Goal: Task Accomplishment & Management: Manage account settings

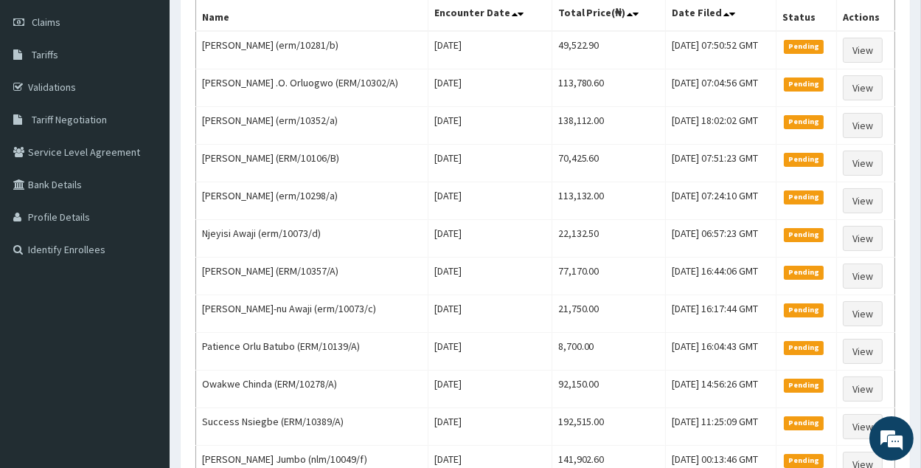
scroll to position [111, 0]
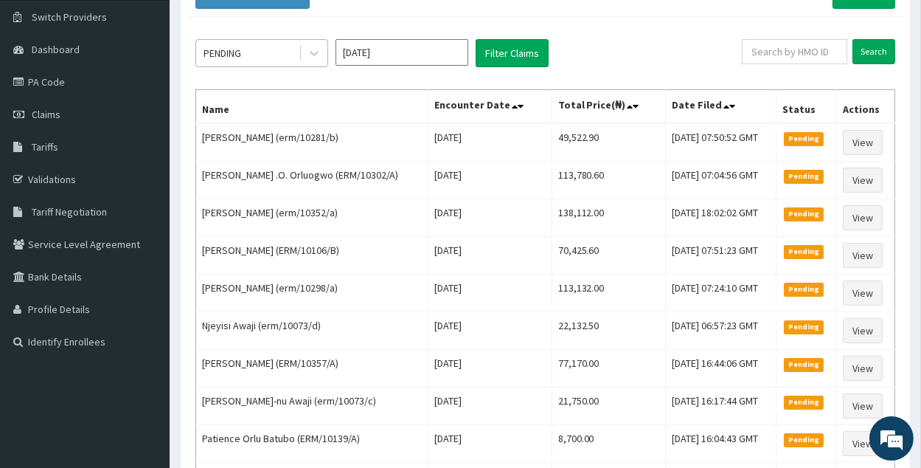
click at [285, 58] on div "PENDING" at bounding box center [247, 53] width 103 height 24
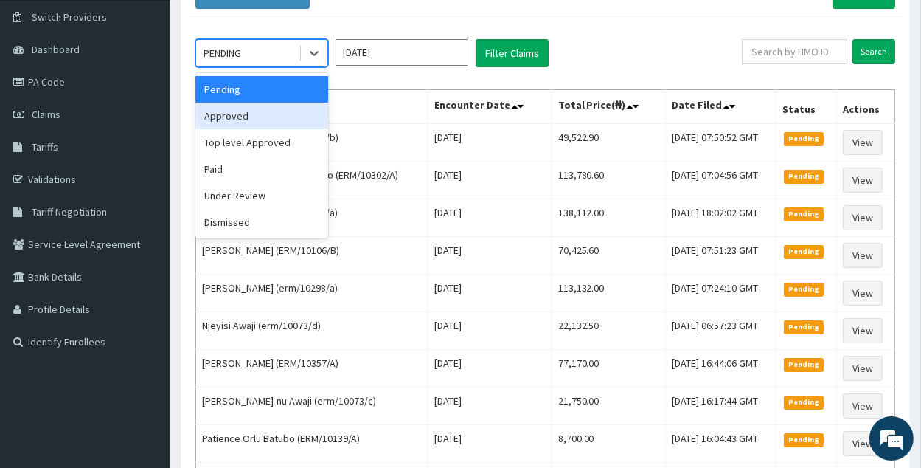
click at [283, 116] on div "Approved" at bounding box center [262, 116] width 133 height 27
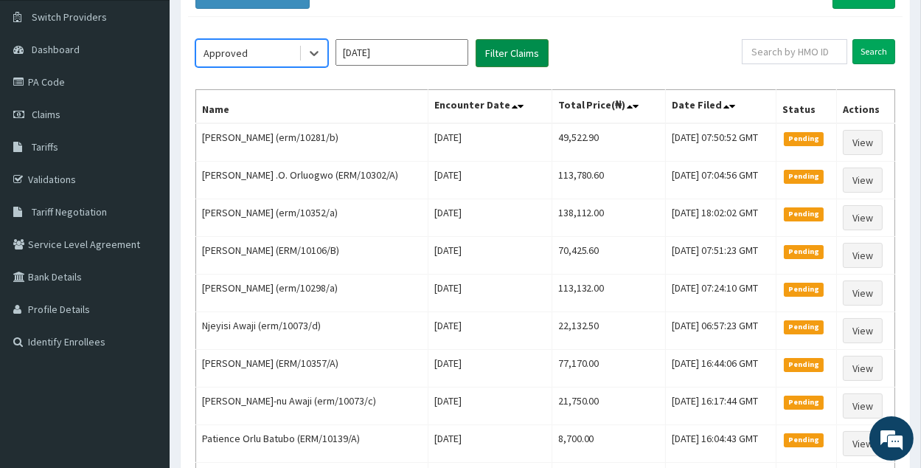
click at [495, 61] on button "Filter Claims" at bounding box center [512, 53] width 73 height 28
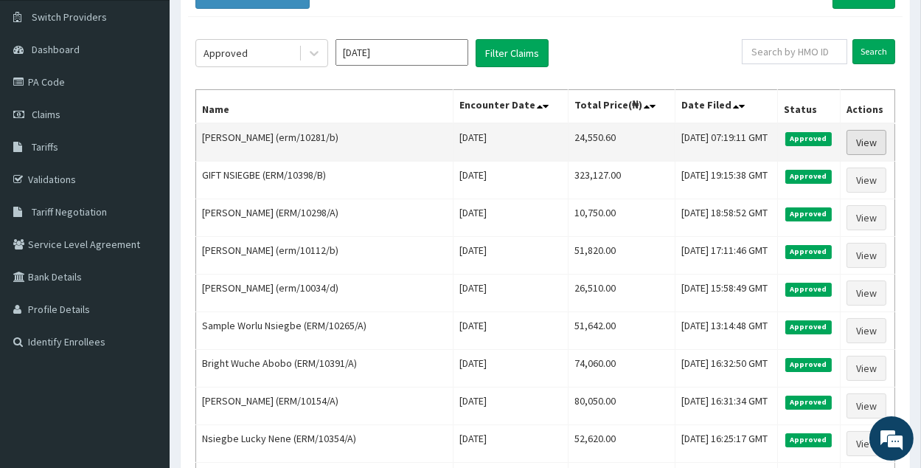
click at [869, 145] on link "View" at bounding box center [867, 142] width 40 height 25
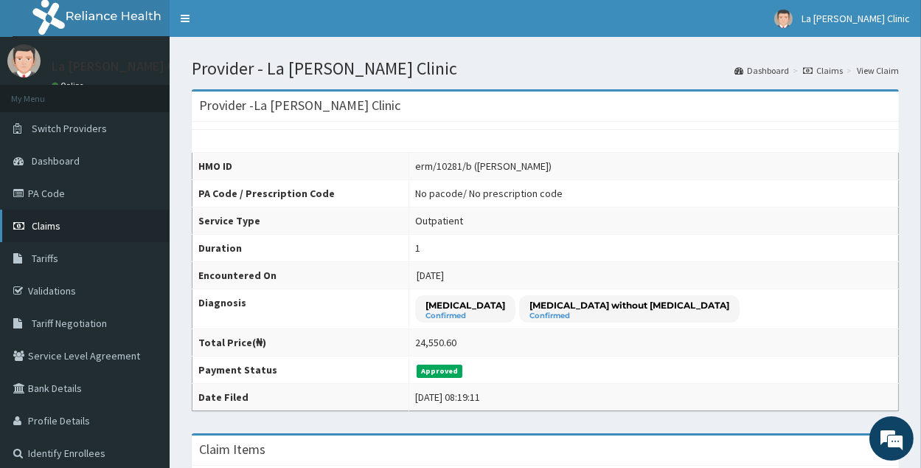
click at [131, 222] on link "Claims" at bounding box center [85, 226] width 170 height 32
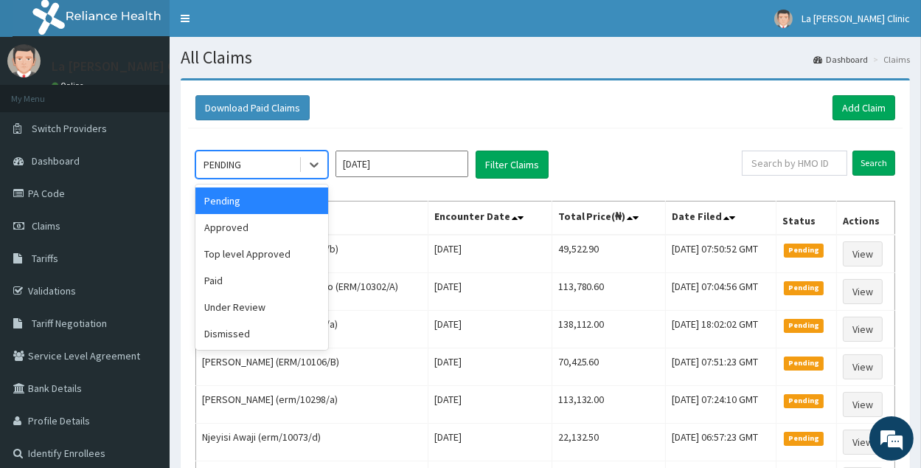
click at [270, 158] on div "PENDING" at bounding box center [247, 165] width 103 height 24
click at [295, 308] on div "Under Review" at bounding box center [262, 307] width 133 height 27
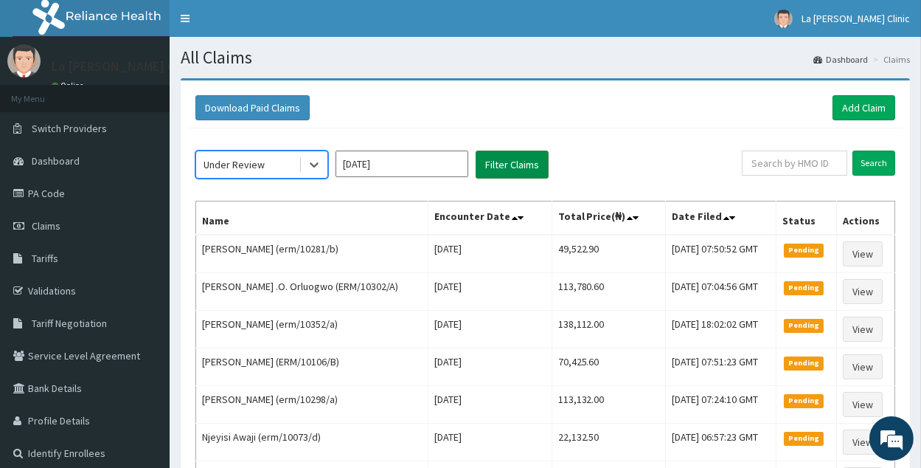
click at [488, 174] on button "Filter Claims" at bounding box center [512, 165] width 73 height 28
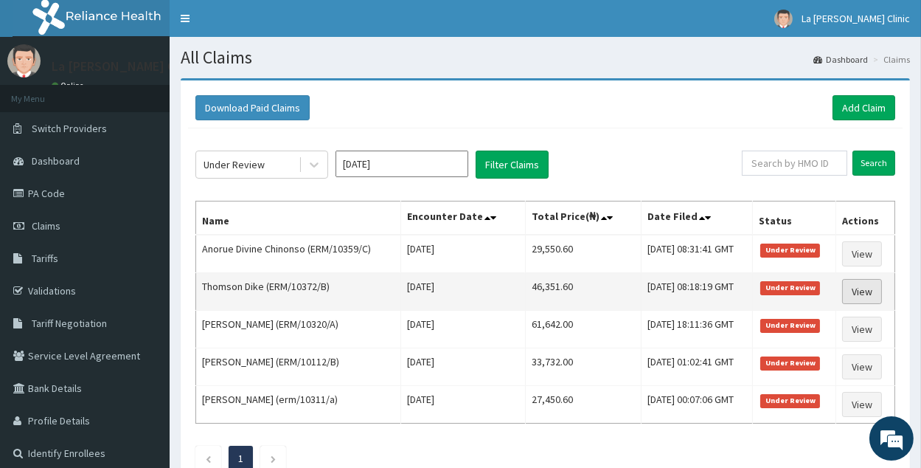
click at [863, 280] on link "View" at bounding box center [863, 291] width 40 height 25
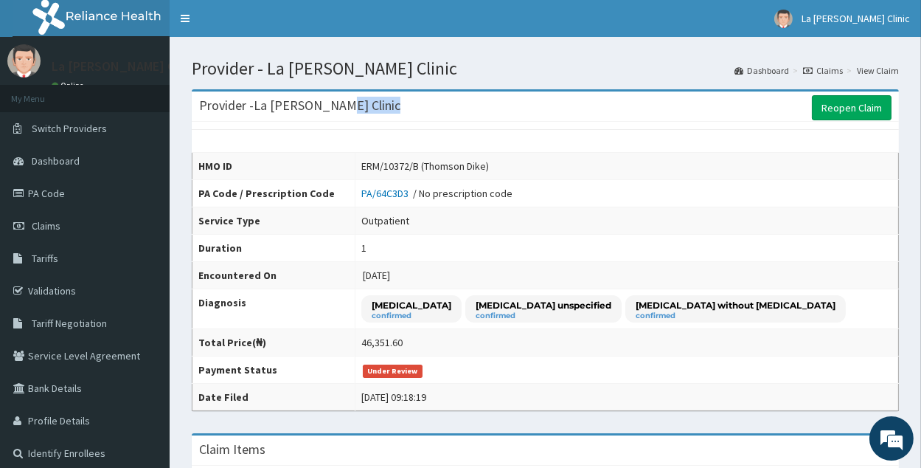
drag, startPoint x: 931, startPoint y: 209, endPoint x: 931, endPoint y: 242, distance: 33.2
click at [866, 105] on link "Reopen Claim" at bounding box center [852, 107] width 80 height 25
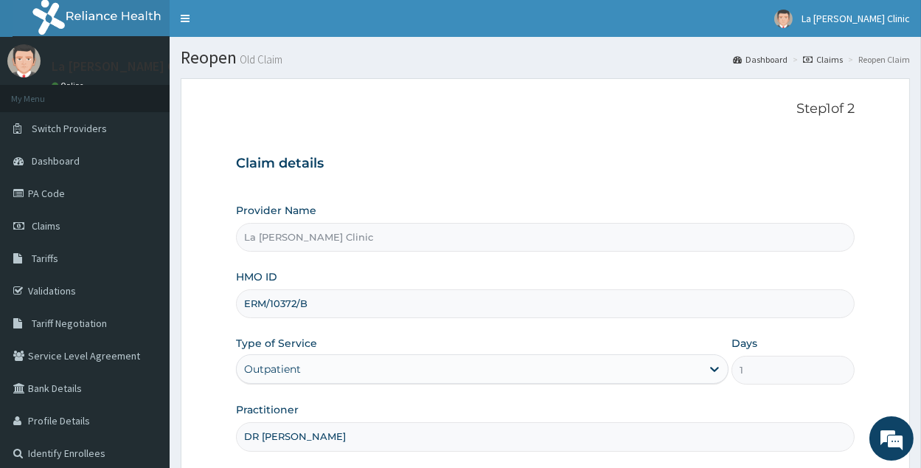
scroll to position [139, 0]
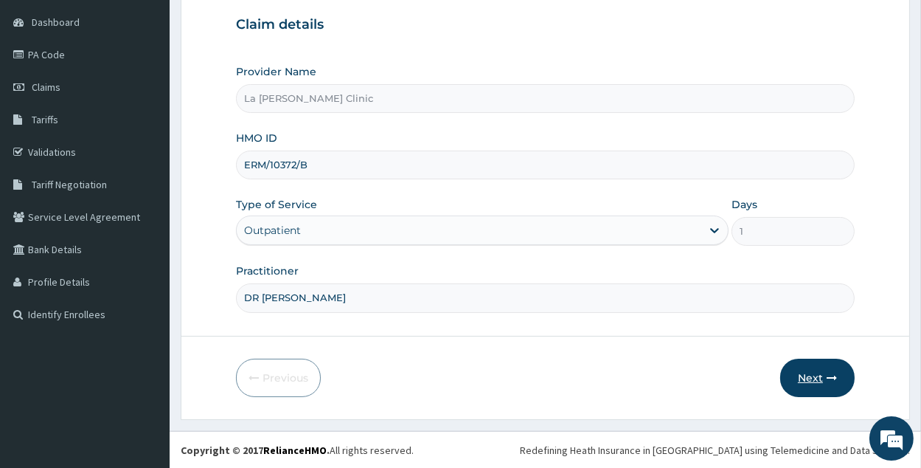
click at [837, 373] on icon "button" at bounding box center [832, 378] width 10 height 10
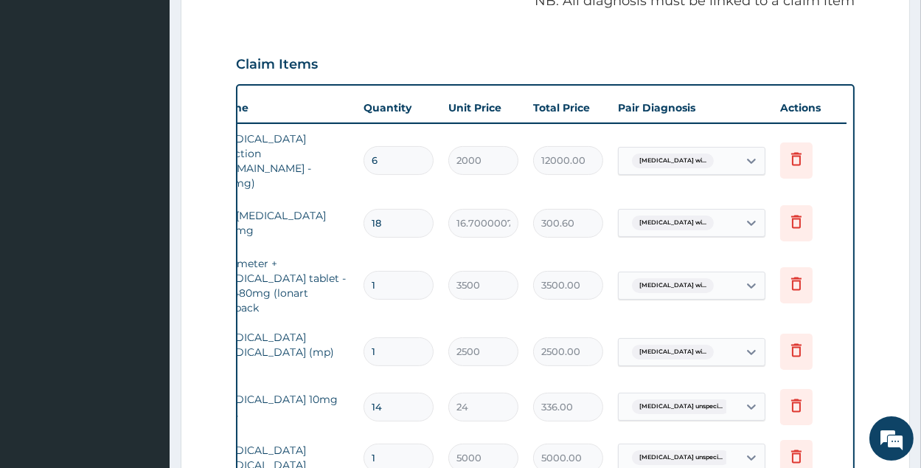
scroll to position [953, 0]
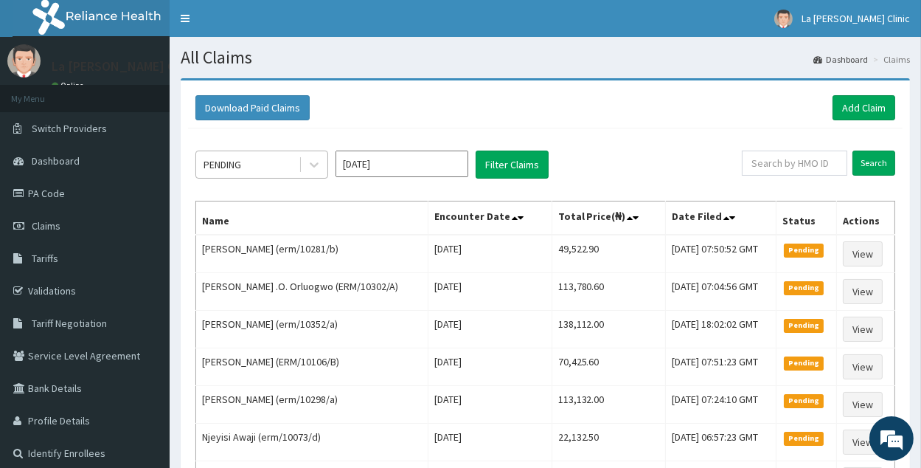
click at [263, 162] on div "PENDING" at bounding box center [247, 165] width 103 height 24
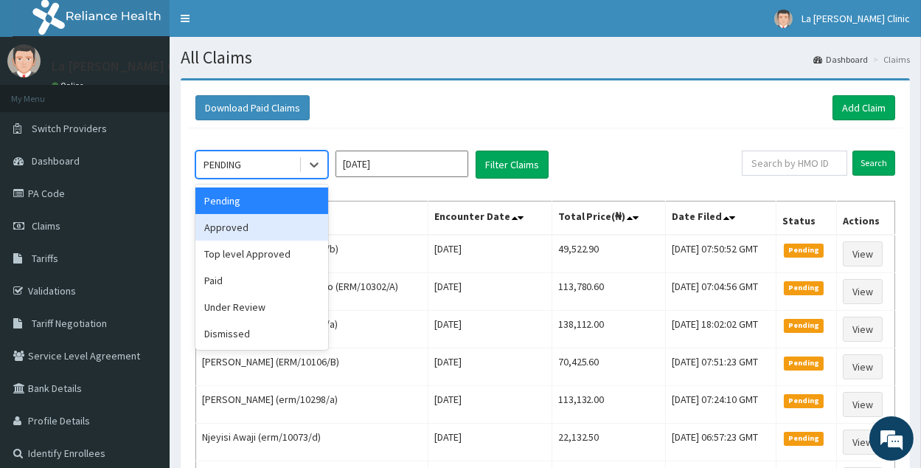
click at [258, 224] on div "Approved" at bounding box center [262, 227] width 133 height 27
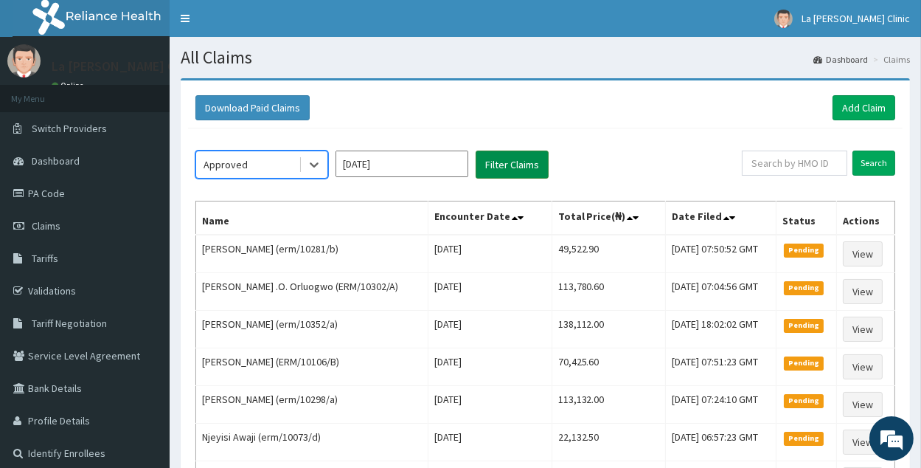
click at [534, 165] on button "Filter Claims" at bounding box center [512, 165] width 73 height 28
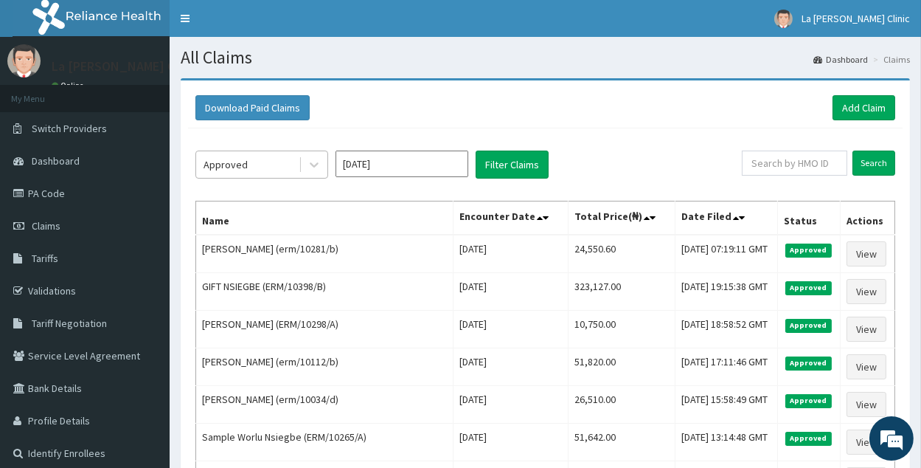
click at [283, 162] on div "Approved" at bounding box center [247, 165] width 103 height 24
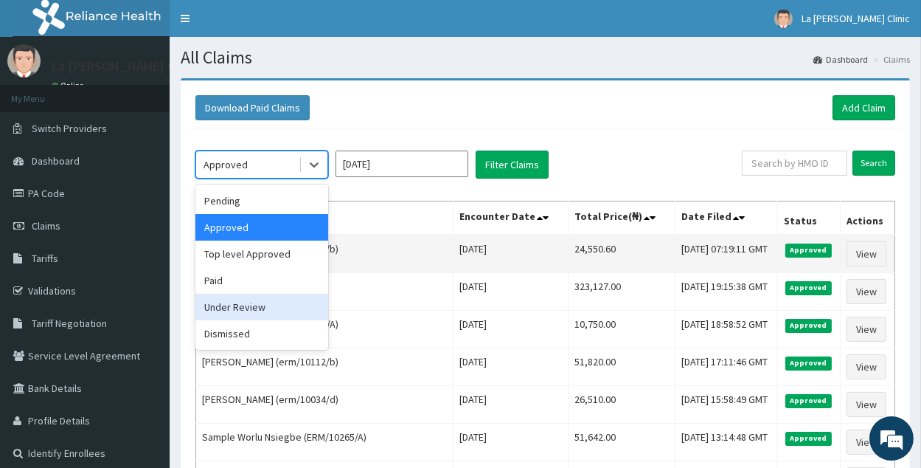
drag, startPoint x: 280, startPoint y: 306, endPoint x: 375, endPoint y: 258, distance: 105.9
click at [282, 306] on div "Under Review" at bounding box center [262, 307] width 133 height 27
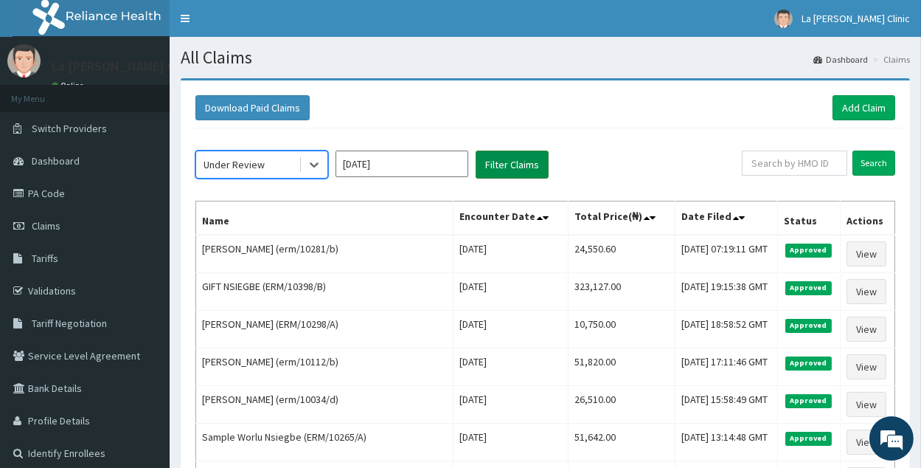
click at [515, 172] on button "Filter Claims" at bounding box center [512, 165] width 73 height 28
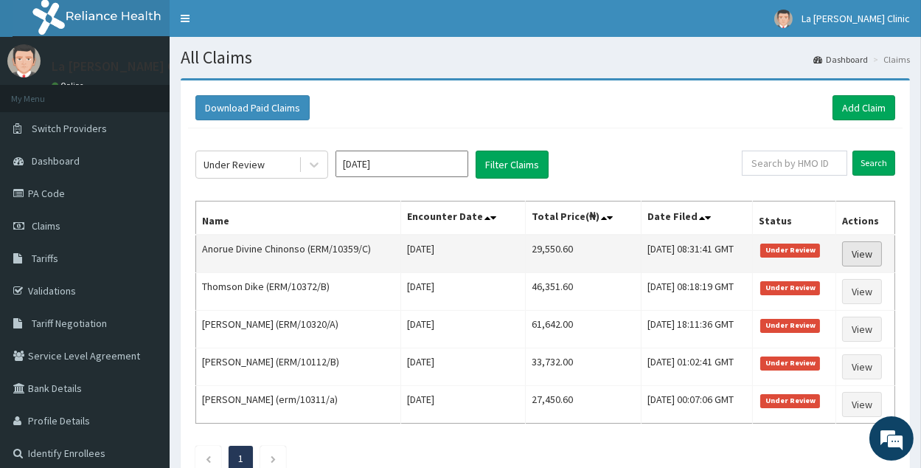
click at [868, 246] on link "View" at bounding box center [863, 253] width 40 height 25
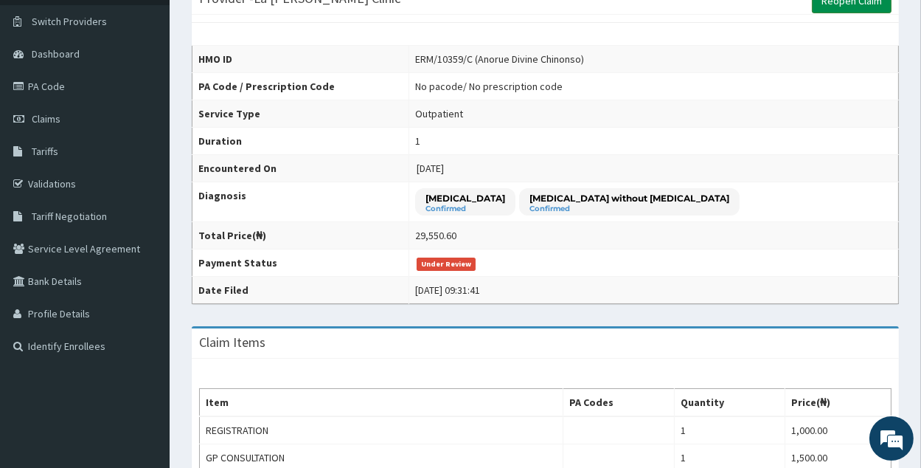
click at [885, 4] on link "Reopen Claim" at bounding box center [852, 0] width 80 height 25
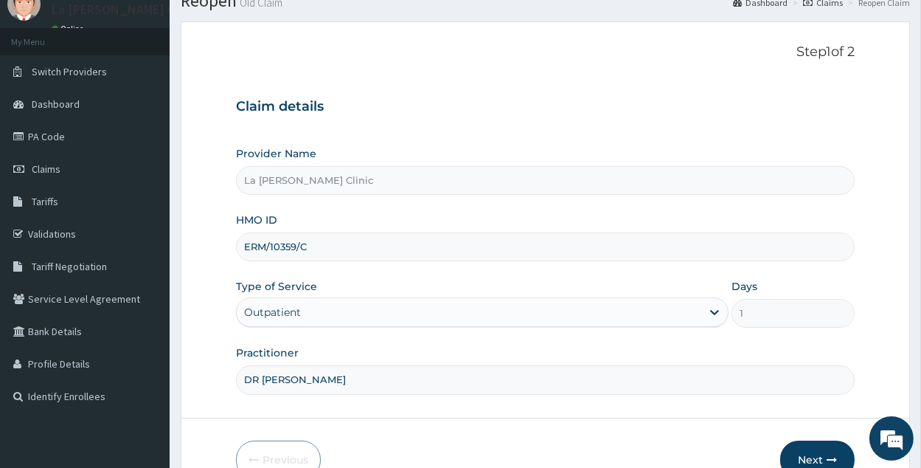
scroll to position [139, 0]
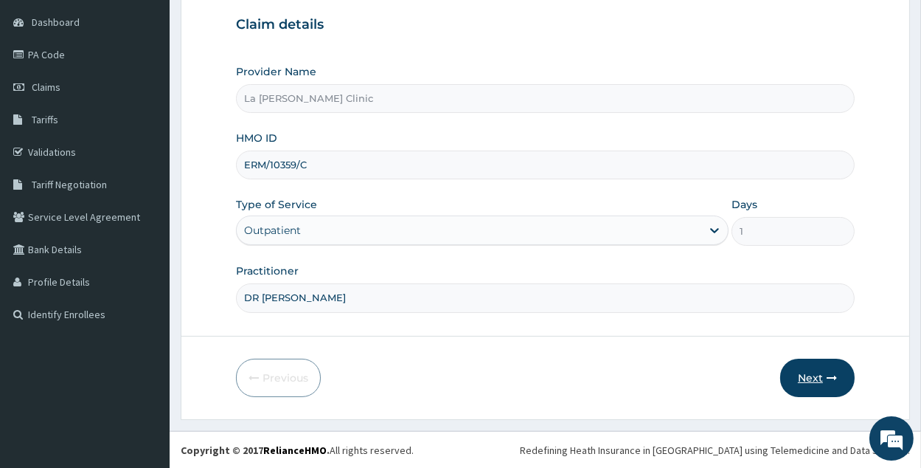
click at [829, 373] on icon "button" at bounding box center [832, 378] width 10 height 10
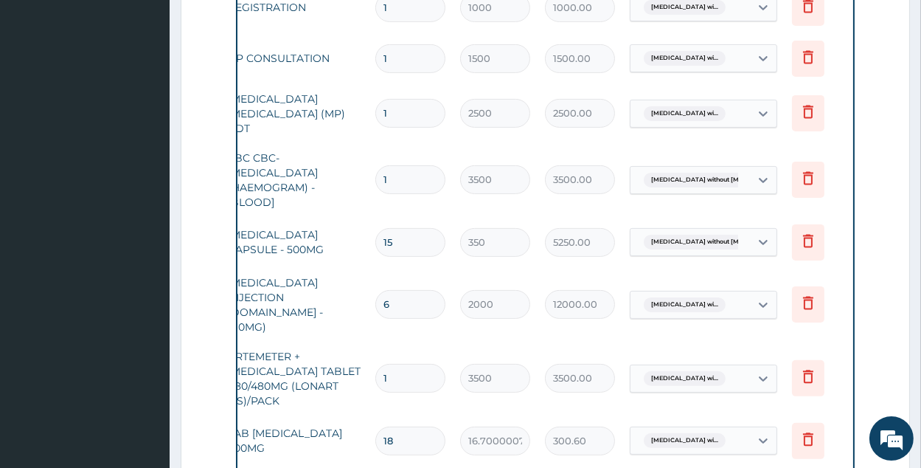
scroll to position [0, 121]
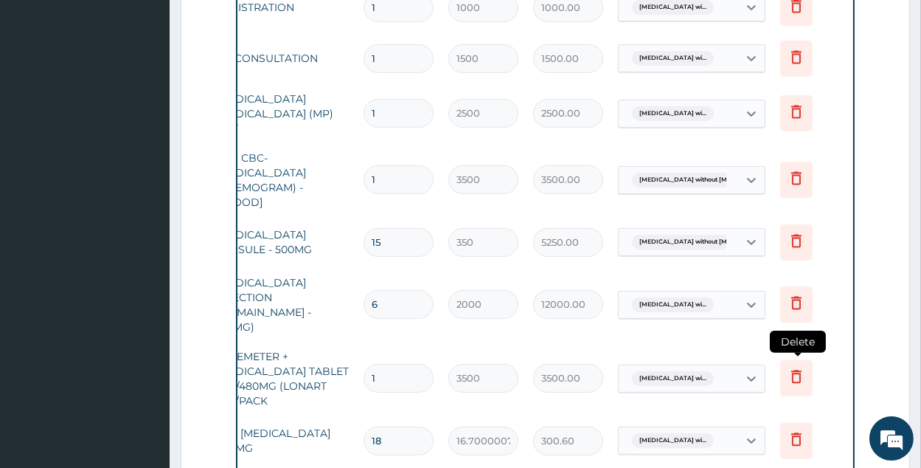
click at [799, 367] on icon at bounding box center [797, 376] width 18 height 18
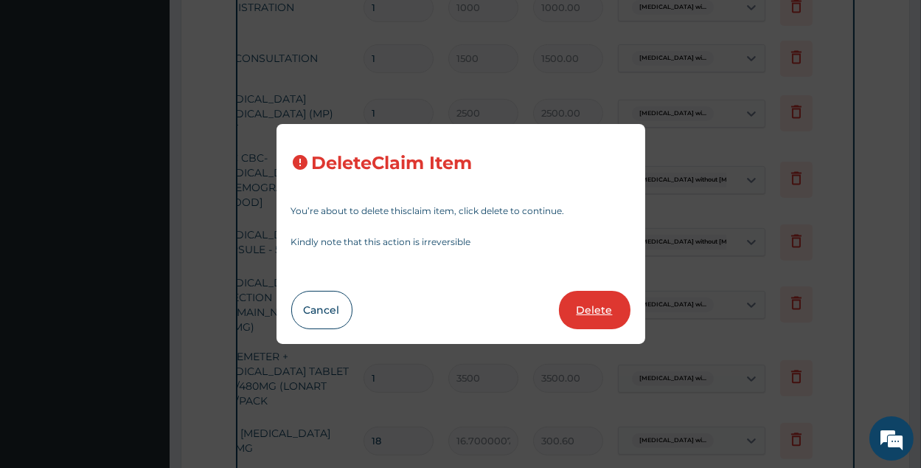
click at [590, 324] on button "Delete" at bounding box center [595, 310] width 72 height 38
type input "18"
type input "16.70000076293945"
type input "300.60"
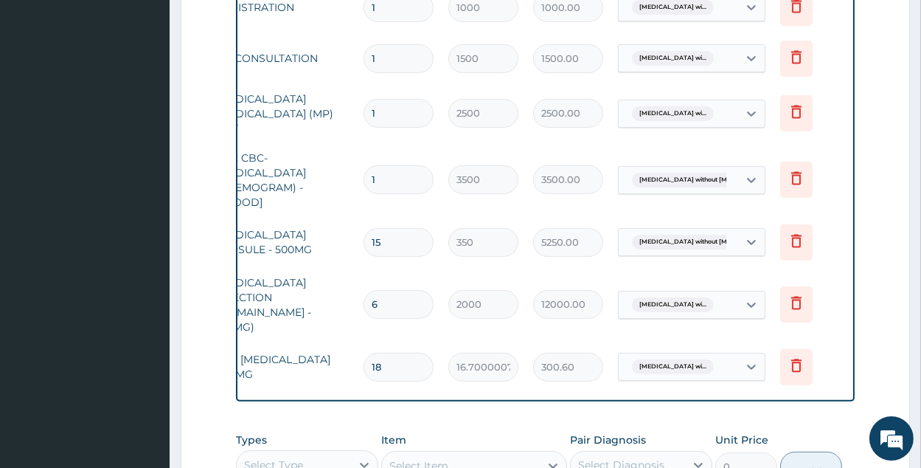
click at [396, 290] on input "6" at bounding box center [399, 304] width 70 height 29
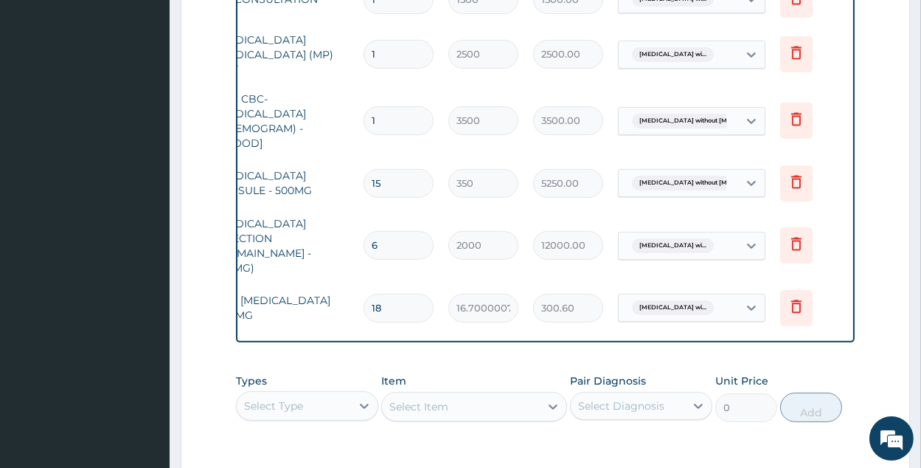
scroll to position [786, 0]
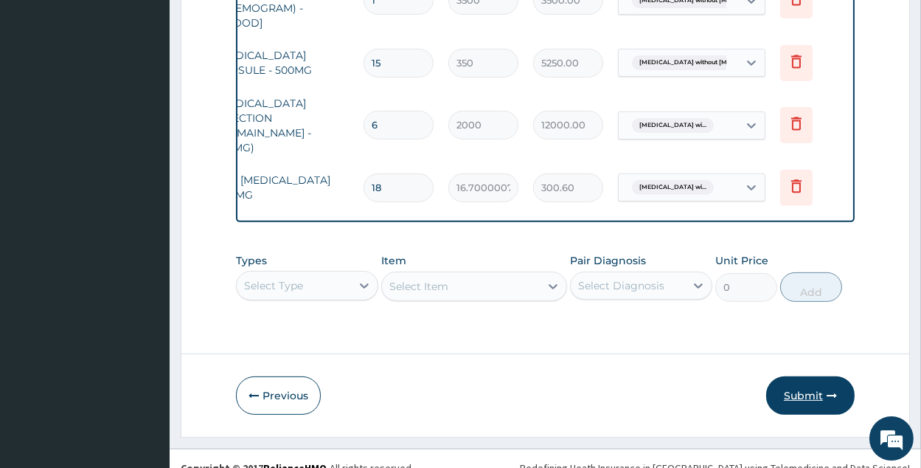
click at [825, 376] on button "Submit" at bounding box center [811, 395] width 89 height 38
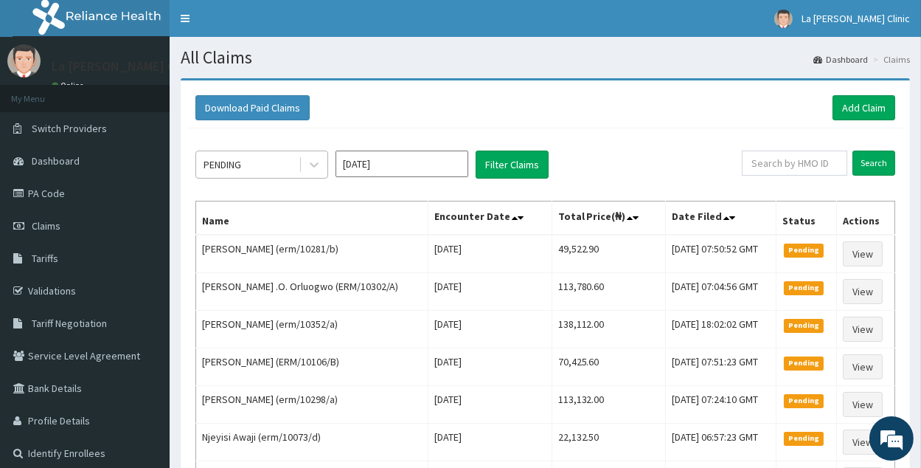
click at [254, 159] on div "PENDING" at bounding box center [247, 165] width 103 height 24
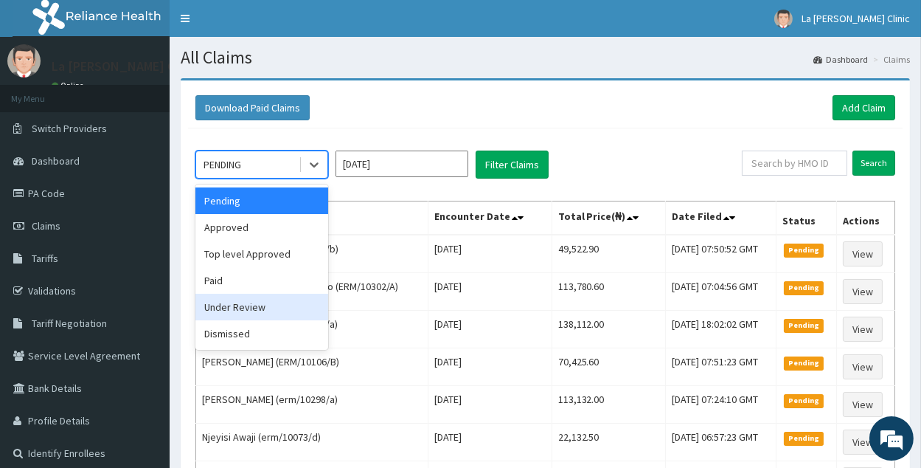
click at [249, 301] on div "Under Review" at bounding box center [262, 307] width 133 height 27
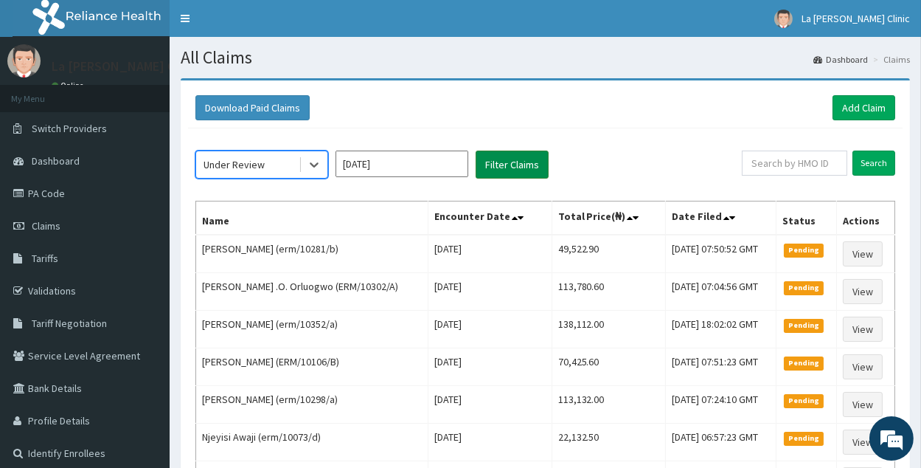
click at [530, 169] on button "Filter Claims" at bounding box center [512, 165] width 73 height 28
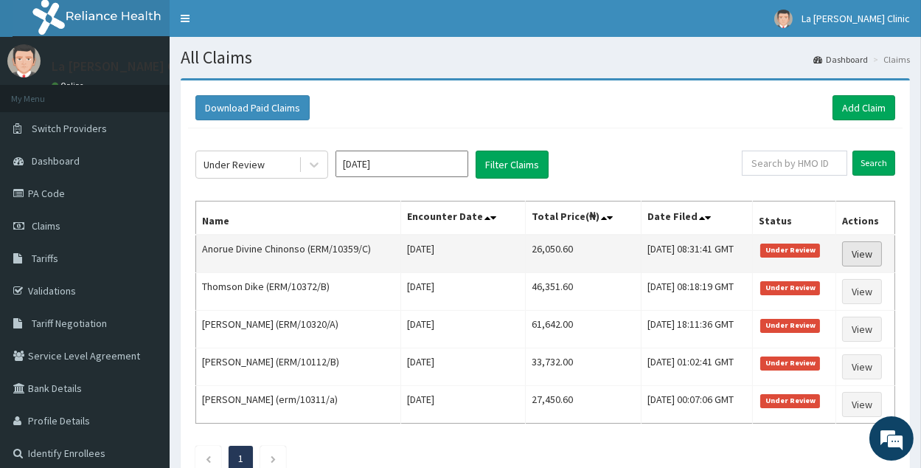
click at [857, 257] on link "View" at bounding box center [863, 253] width 40 height 25
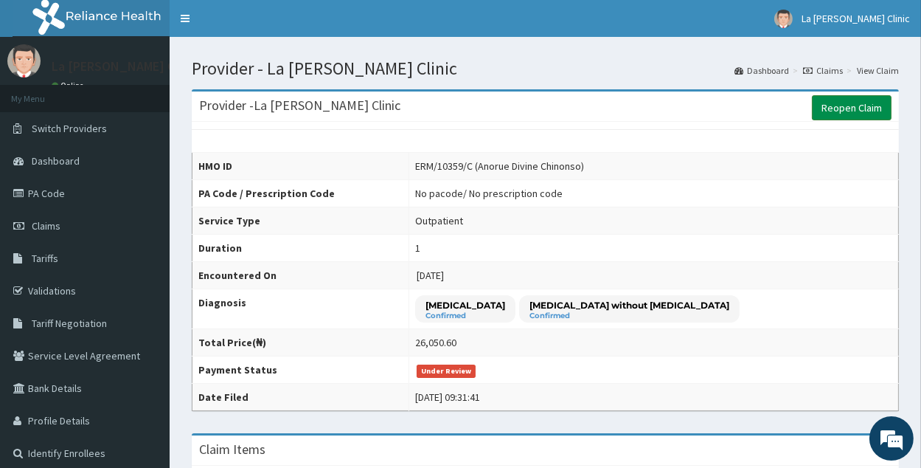
click at [860, 111] on link "Reopen Claim" at bounding box center [852, 107] width 80 height 25
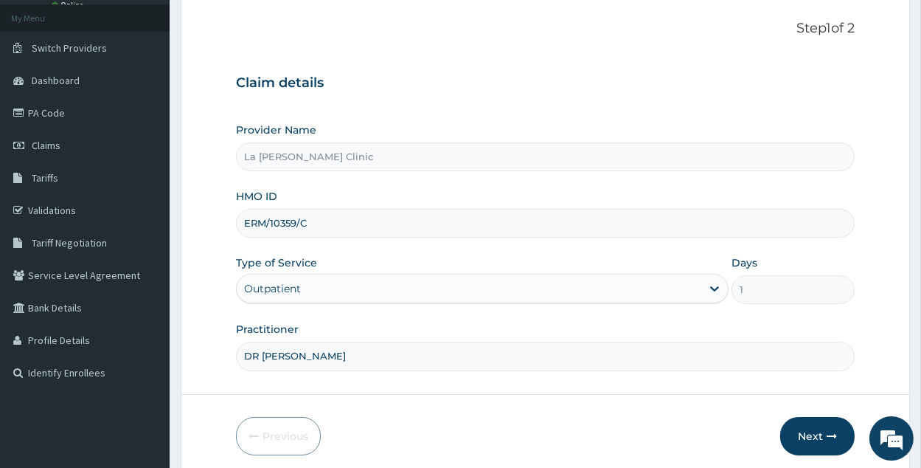
scroll to position [94, 0]
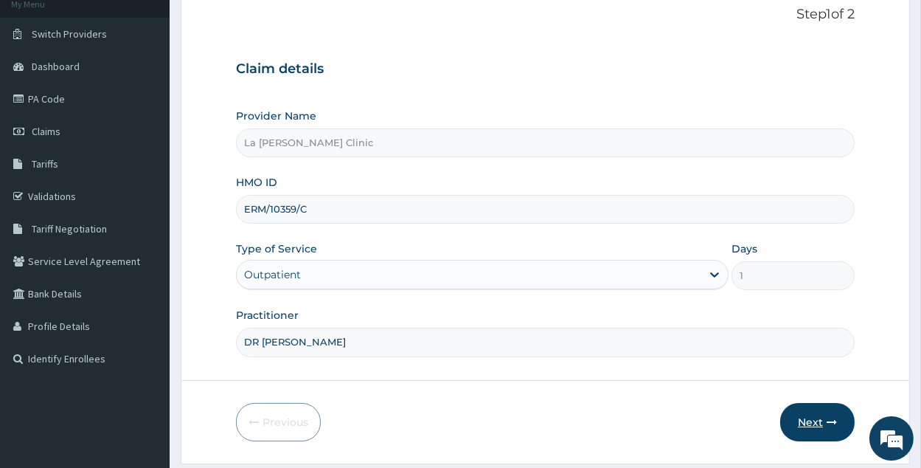
click at [805, 415] on button "Next" at bounding box center [818, 422] width 75 height 38
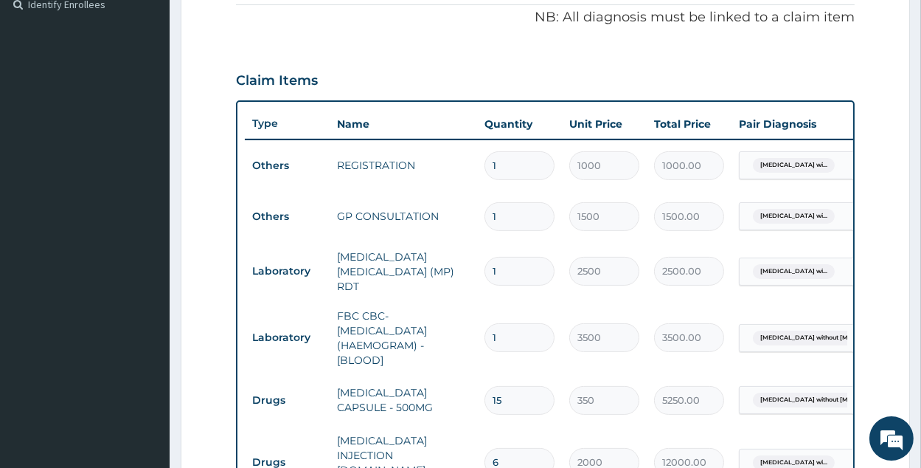
scroll to position [567, 0]
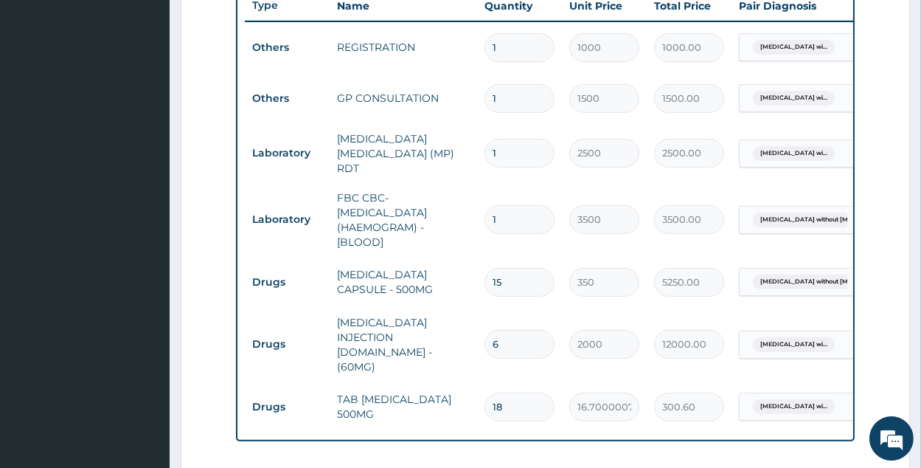
click at [500, 330] on input "6" at bounding box center [520, 344] width 70 height 29
type input "0.00"
type input "4"
type input "8000.00"
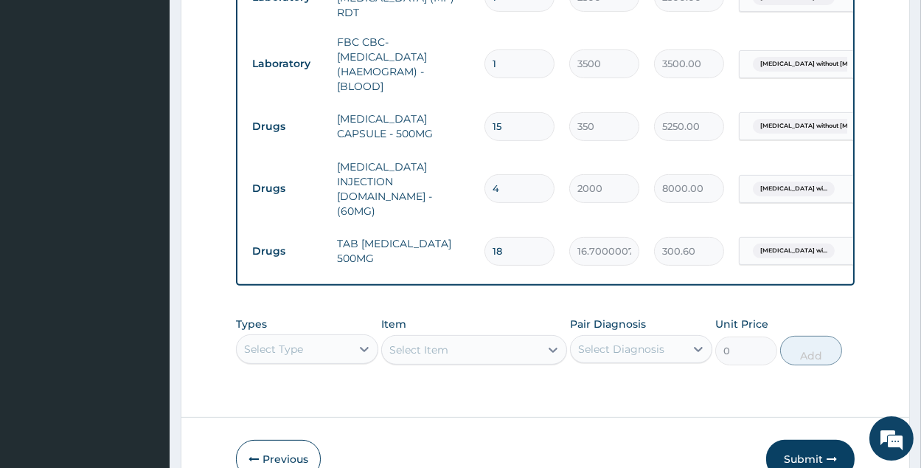
scroll to position [778, 0]
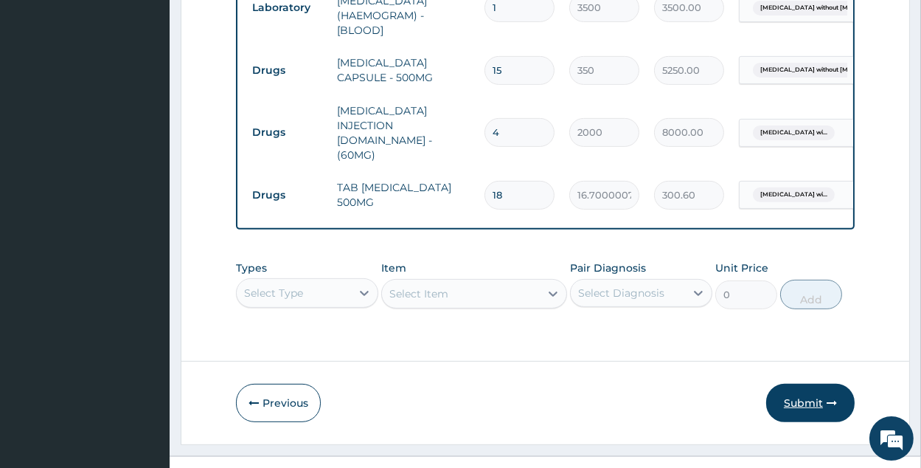
click at [802, 384] on button "Submit" at bounding box center [811, 403] width 89 height 38
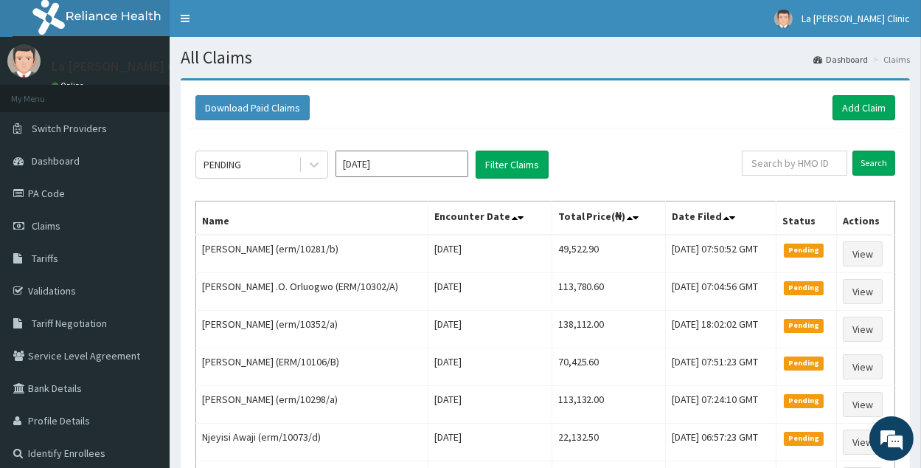
click at [252, 189] on div "PENDING [DATE] Filter Claims Search Name Encounter Date Total Price(₦) Date Fil…" at bounding box center [545, 457] width 715 height 658
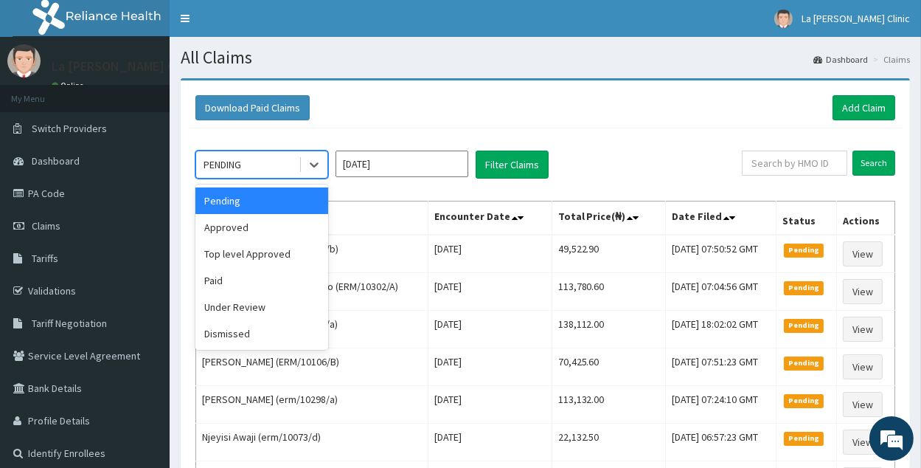
click at [279, 156] on div "PENDING" at bounding box center [247, 165] width 103 height 24
click at [310, 303] on div "Under Review" at bounding box center [262, 307] width 133 height 27
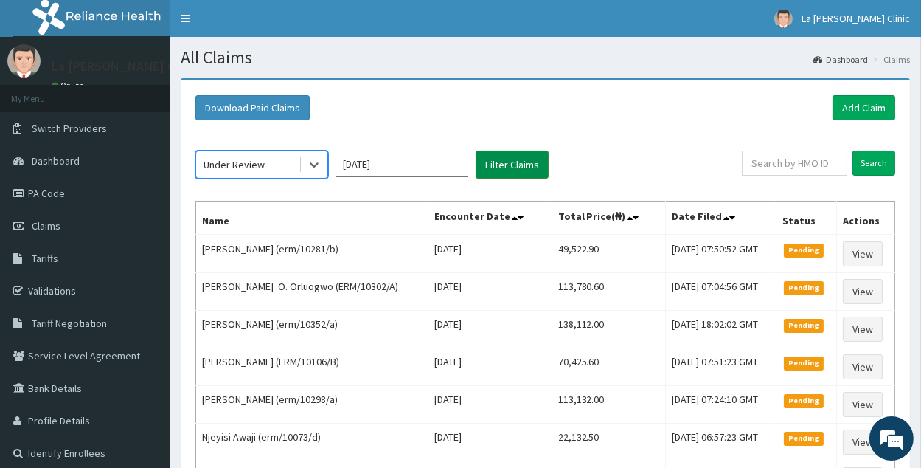
click at [492, 157] on button "Filter Claims" at bounding box center [512, 165] width 73 height 28
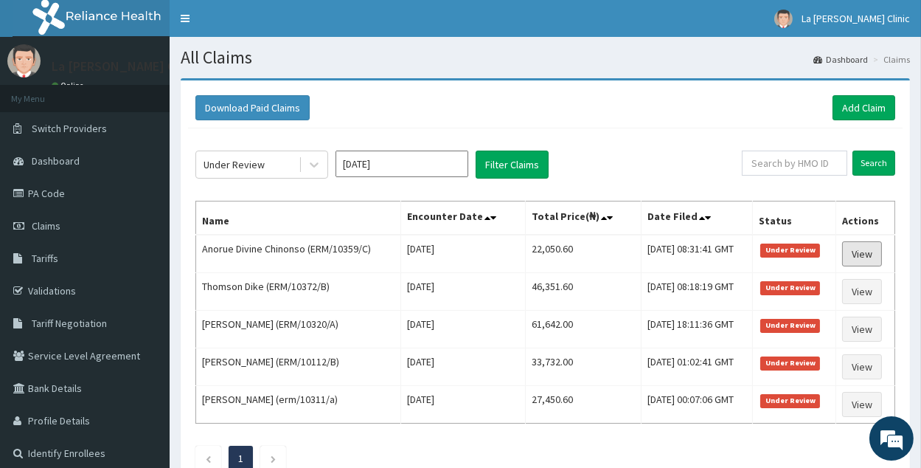
drag, startPoint x: 854, startPoint y: 249, endPoint x: 900, endPoint y: 235, distance: 48.1
click at [855, 249] on link "View" at bounding box center [863, 253] width 40 height 25
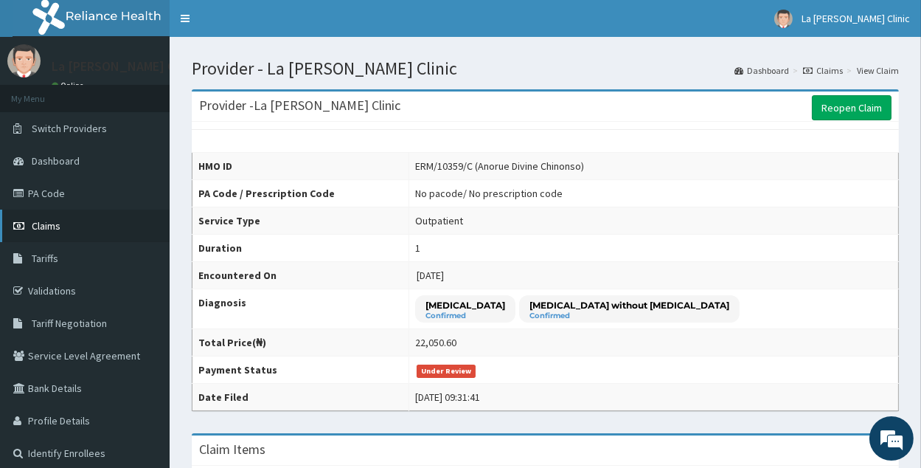
click at [97, 215] on link "Claims" at bounding box center [85, 226] width 170 height 32
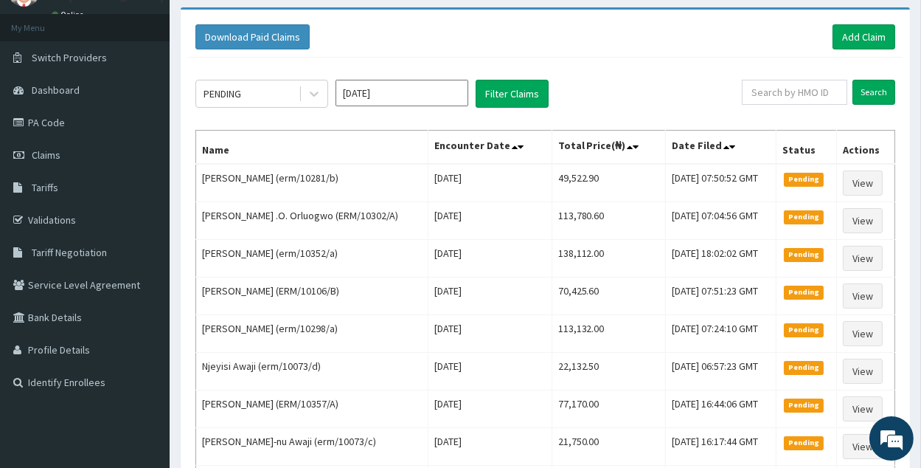
scroll to position [72, 0]
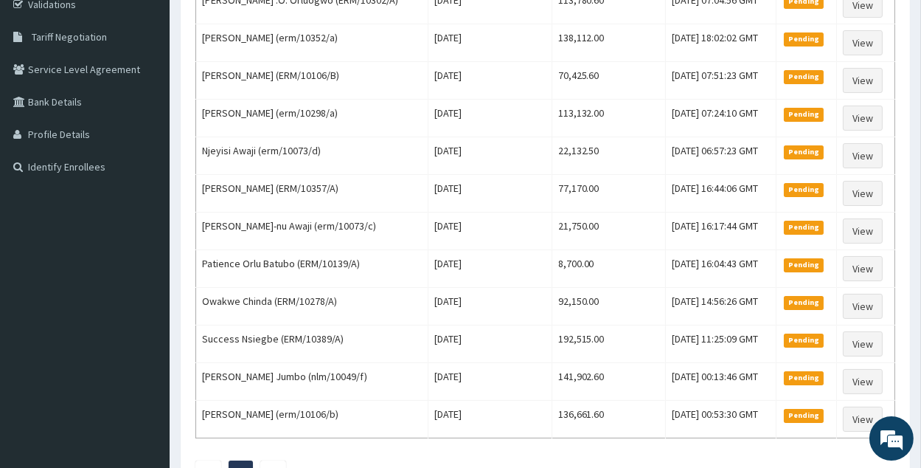
drag, startPoint x: 931, startPoint y: 135, endPoint x: 912, endPoint y: 171, distance: 40.9
click at [921, 238] on html "R EL Toggle navigation La [PERSON_NAME] Clinic La [PERSON_NAME] Clinic - [EMAIL…" at bounding box center [460, 150] width 921 height 873
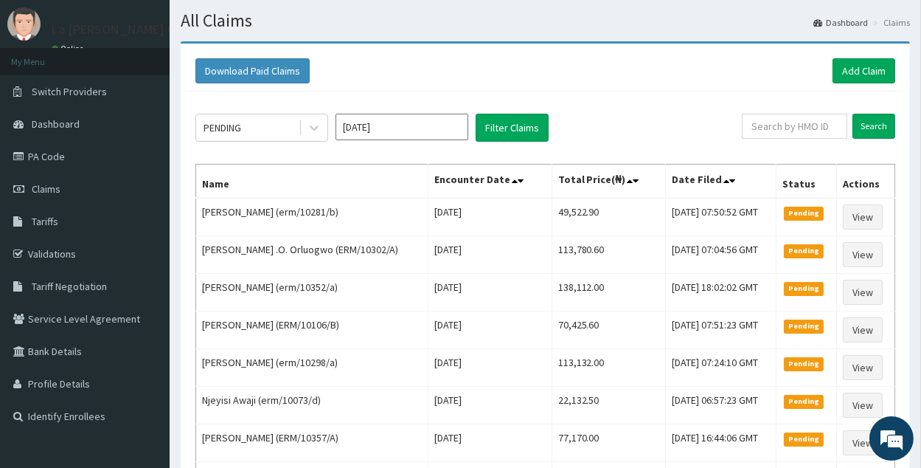
scroll to position [0, 0]
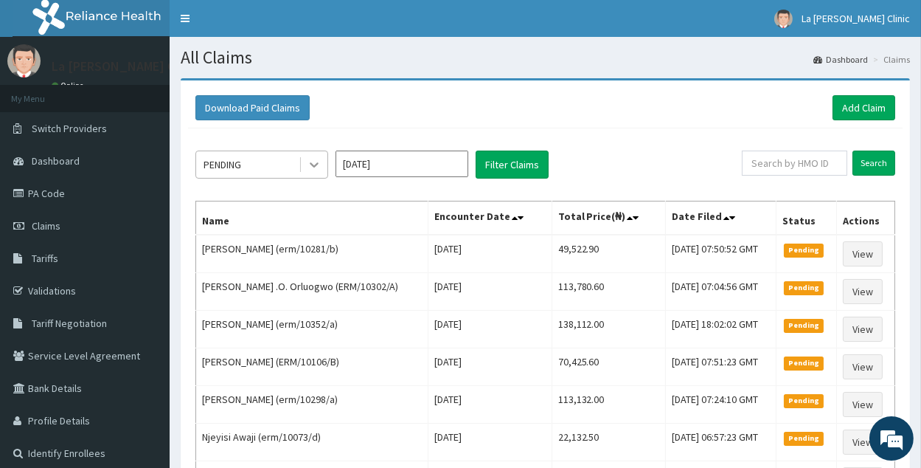
click at [305, 160] on div at bounding box center [314, 164] width 27 height 27
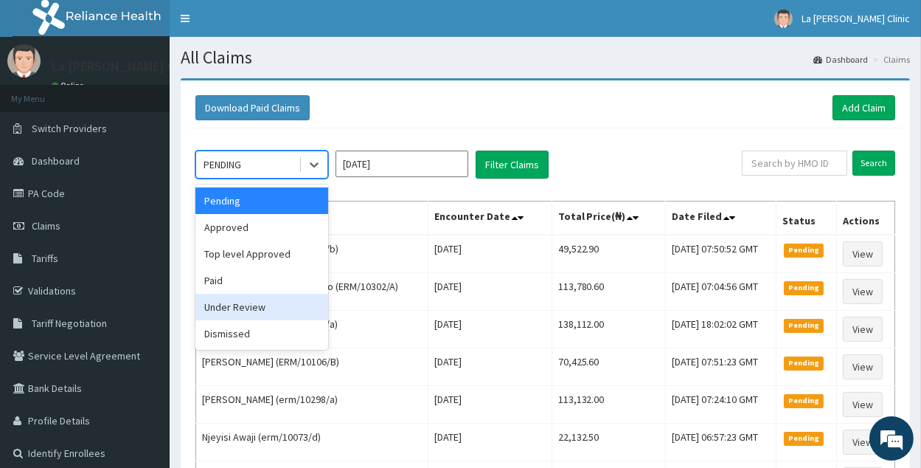
click at [267, 303] on div "Under Review" at bounding box center [262, 307] width 133 height 27
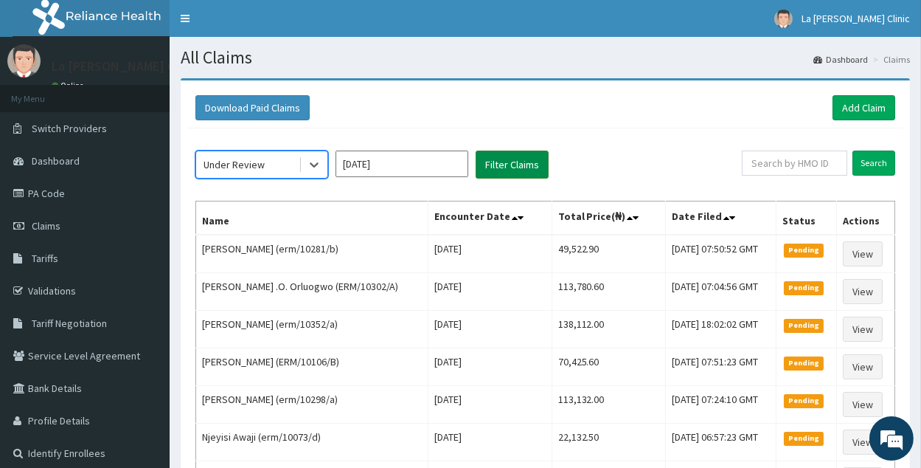
click at [505, 159] on button "Filter Claims" at bounding box center [512, 165] width 73 height 28
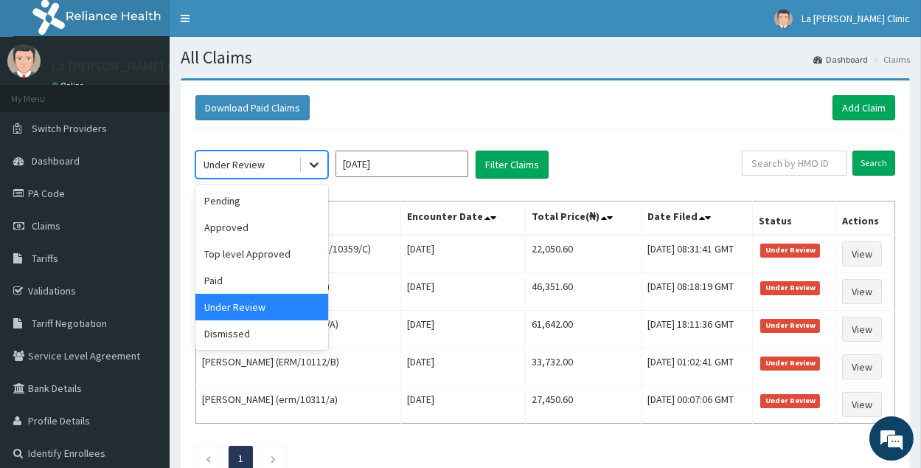
click at [316, 163] on icon at bounding box center [314, 165] width 9 height 5
click at [302, 224] on div "Approved" at bounding box center [262, 227] width 133 height 27
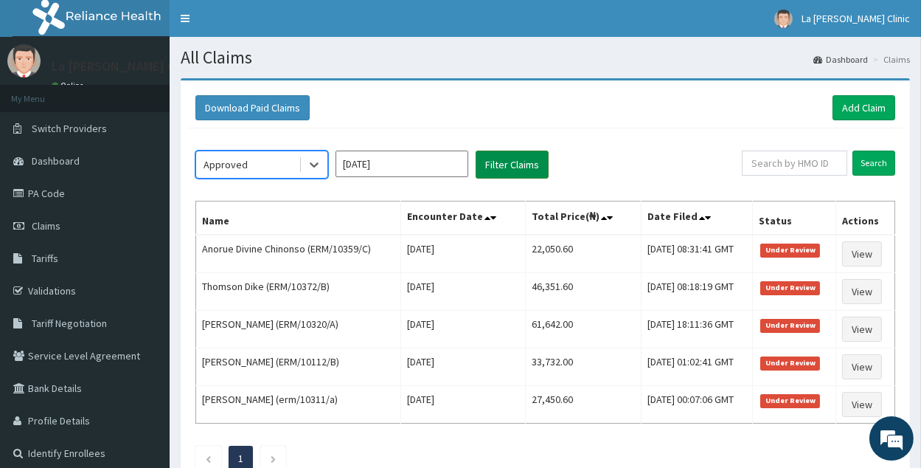
click at [477, 163] on button "Filter Claims" at bounding box center [512, 165] width 73 height 28
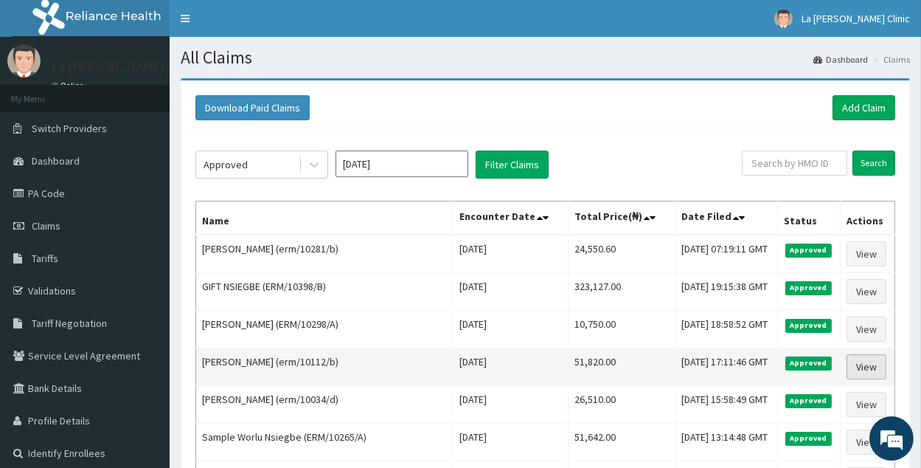
click at [865, 369] on link "View" at bounding box center [867, 366] width 40 height 25
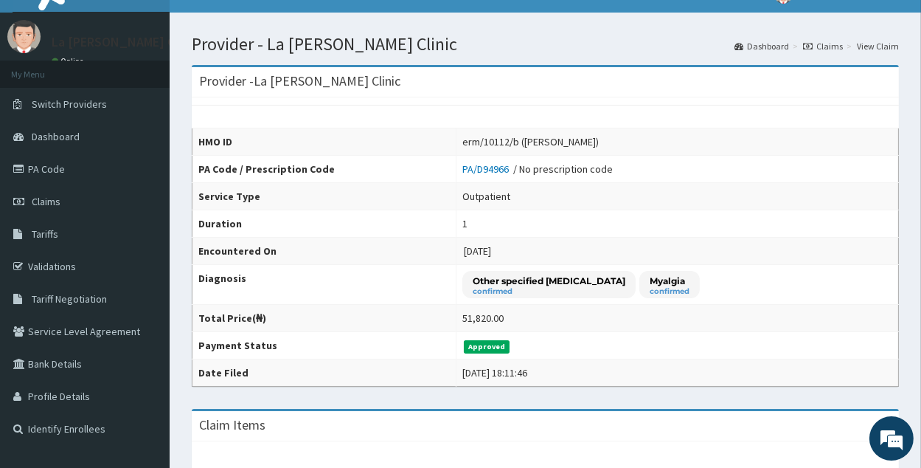
scroll to position [10, 0]
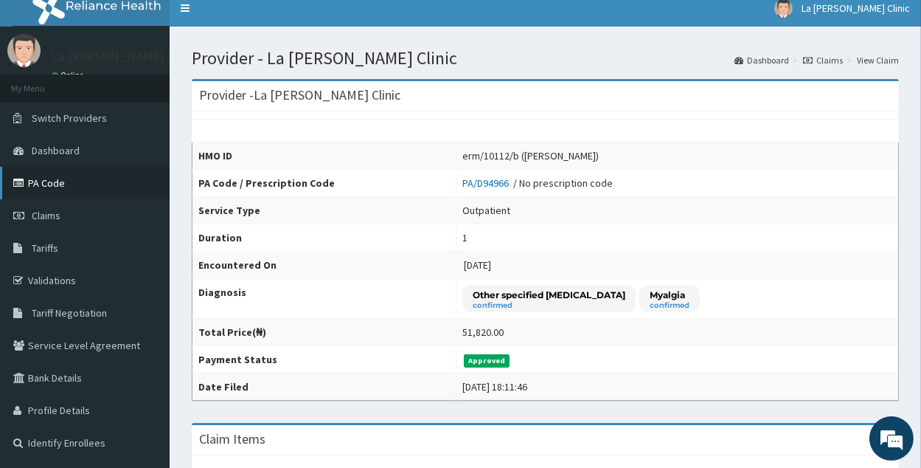
click at [66, 188] on link "PA Code" at bounding box center [85, 183] width 170 height 32
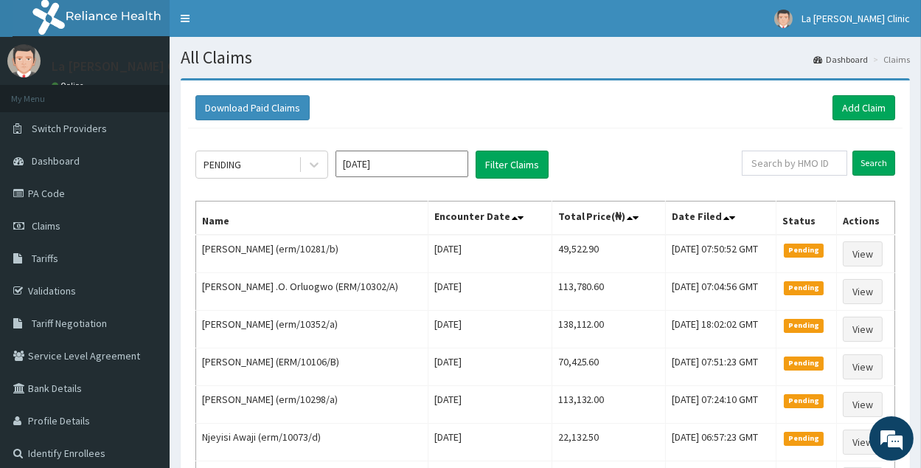
drag, startPoint x: 920, startPoint y: 208, endPoint x: 931, endPoint y: 253, distance: 46.3
click at [921, 253] on html "R EL Toggle navigation La Rosa Clinic La Rosa Clinic - larosaclinics@gmail.com …" at bounding box center [460, 436] width 921 height 873
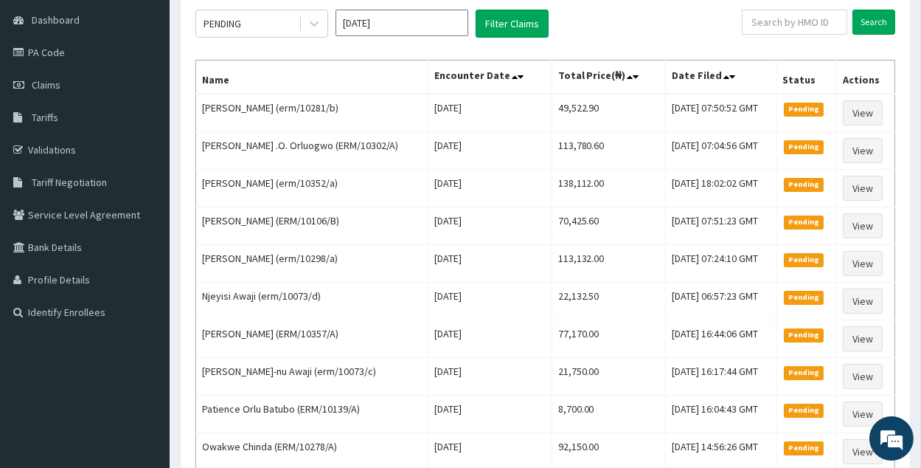
scroll to position [136, 0]
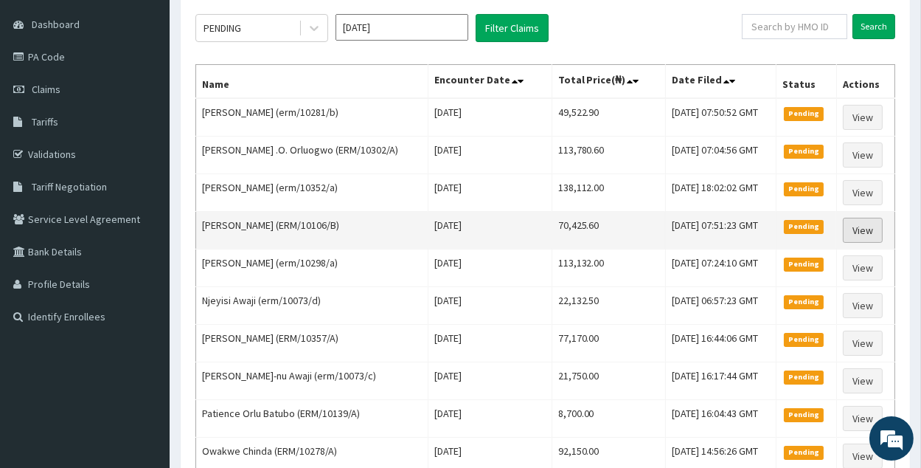
click at [868, 221] on link "View" at bounding box center [863, 230] width 40 height 25
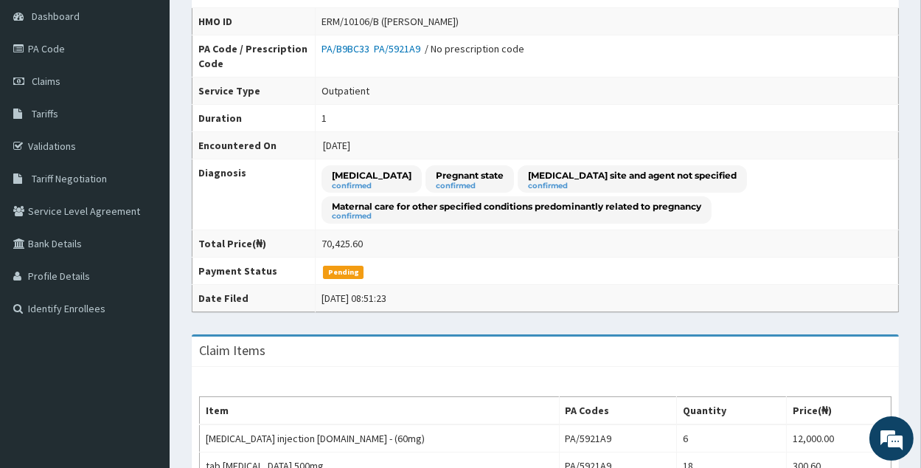
scroll to position [19, 0]
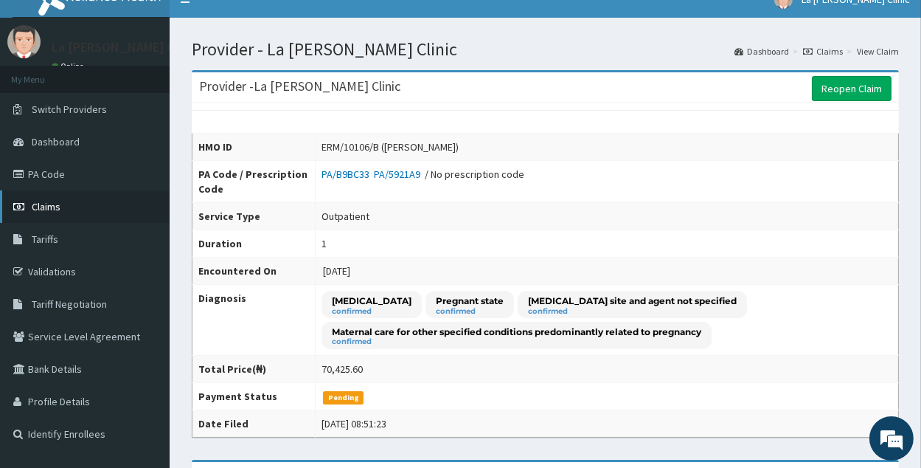
click at [136, 207] on link "Claims" at bounding box center [85, 206] width 170 height 32
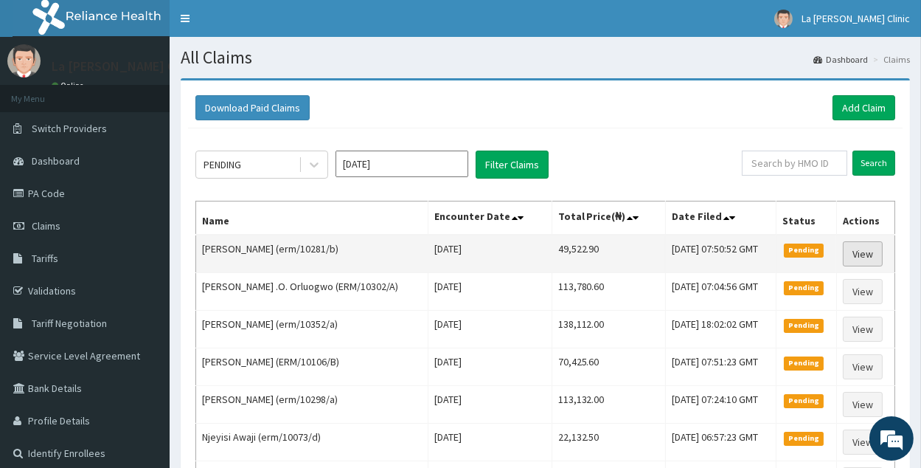
click at [864, 259] on link "View" at bounding box center [863, 253] width 40 height 25
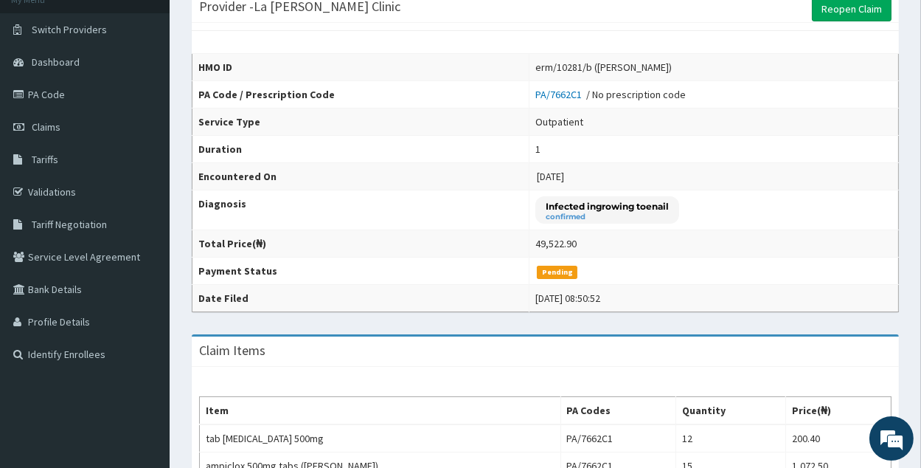
scroll to position [130, 0]
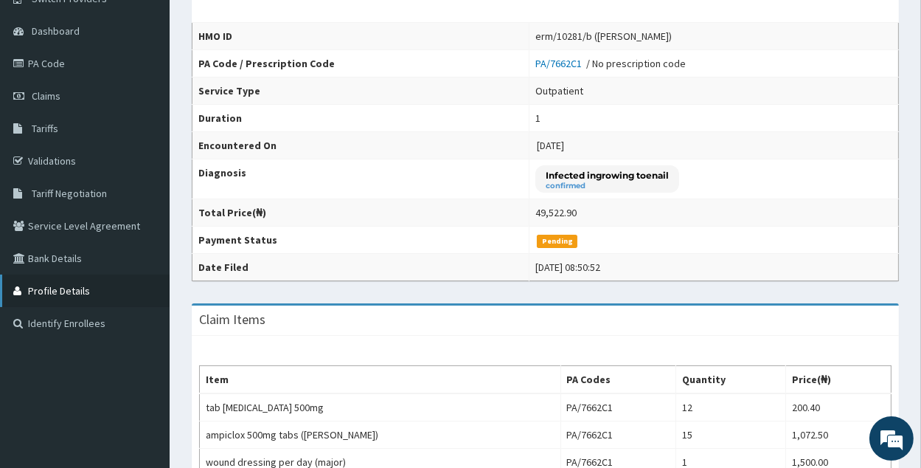
click at [94, 283] on link "Profile Details" at bounding box center [85, 290] width 170 height 32
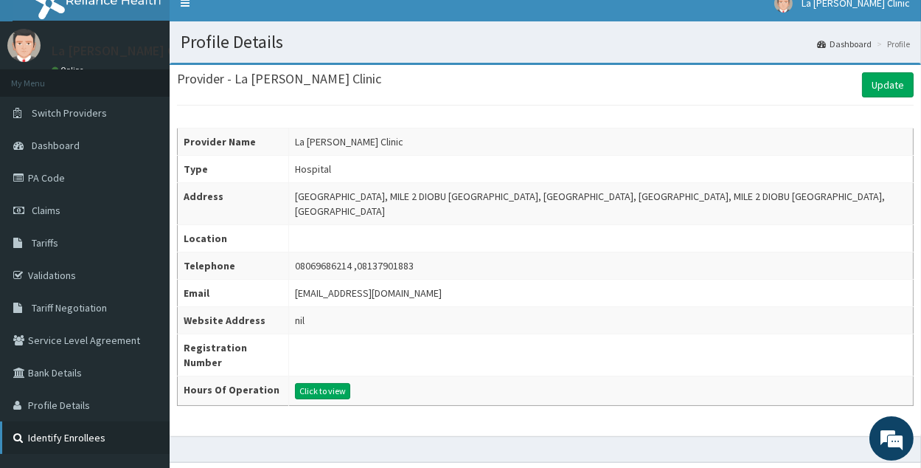
click at [66, 431] on link "Identify Enrollees" at bounding box center [85, 437] width 170 height 32
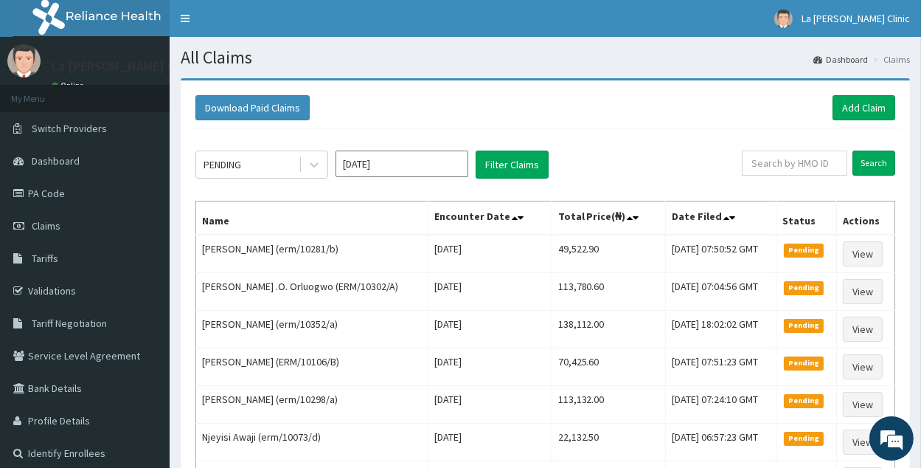
drag, startPoint x: 931, startPoint y: 209, endPoint x: 930, endPoint y: 165, distance: 44.3
click at [921, 165] on html "R EL Toggle navigation La Rosa Clinic La Rosa Clinic - larosaclinics@gmail.com …" at bounding box center [460, 436] width 921 height 873
click at [817, 161] on input "text" at bounding box center [794, 163] width 105 height 25
type input "ERM/10270/B"
click at [888, 157] on input "Search" at bounding box center [874, 163] width 43 height 25
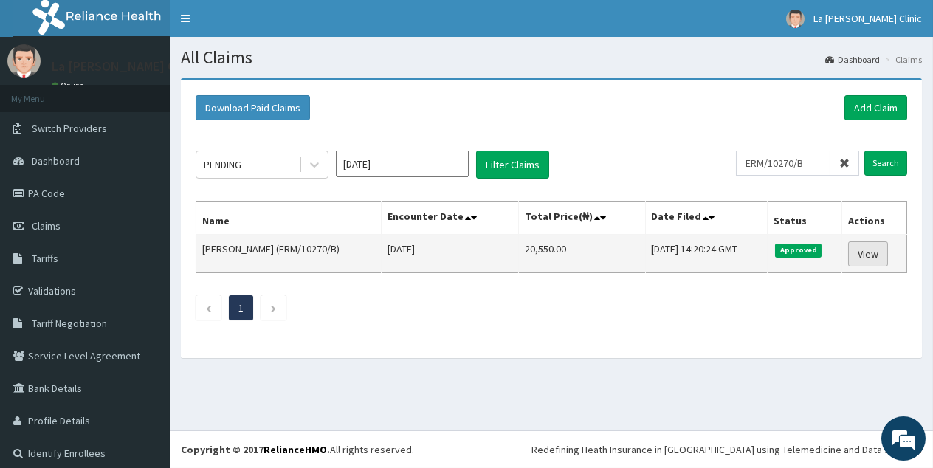
click at [876, 256] on link "View" at bounding box center [868, 253] width 40 height 25
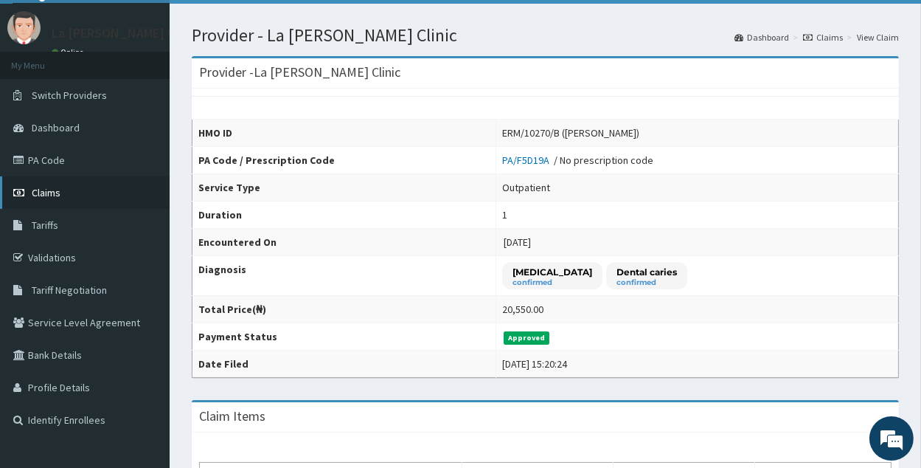
click at [63, 179] on link "Claims" at bounding box center [85, 192] width 170 height 32
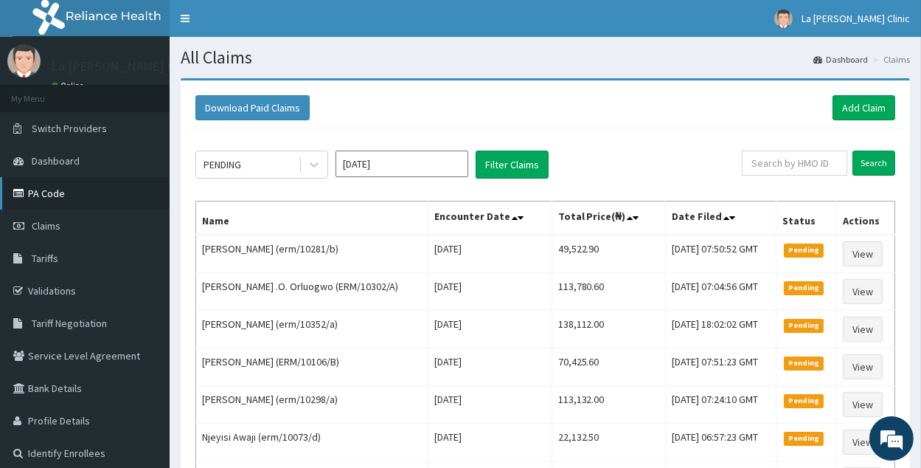
click at [75, 204] on link "PA Code" at bounding box center [85, 193] width 170 height 32
click at [77, 193] on link "PA Code" at bounding box center [85, 193] width 170 height 32
click at [45, 195] on link "PA Code" at bounding box center [85, 193] width 170 height 32
